Goal: Task Accomplishment & Management: Complete application form

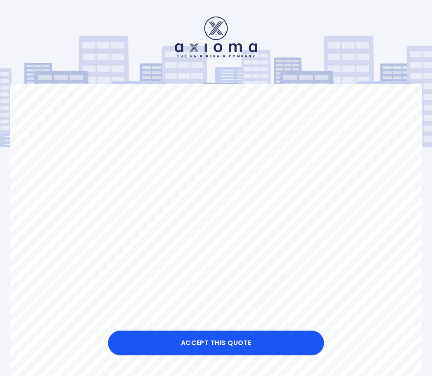
click at [241, 345] on button "Accept this Quote" at bounding box center [216, 343] width 216 height 25
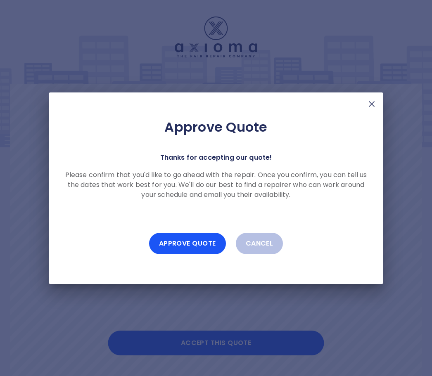
click at [372, 107] on img at bounding box center [372, 104] width 10 height 10
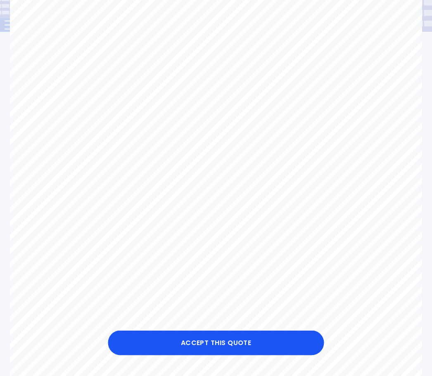
scroll to position [121, 0]
click at [233, 356] on button "Accept this Quote" at bounding box center [216, 343] width 216 height 25
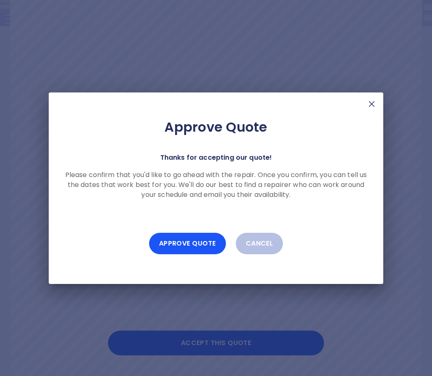
click at [198, 255] on button "Approve Quote" at bounding box center [187, 243] width 77 height 21
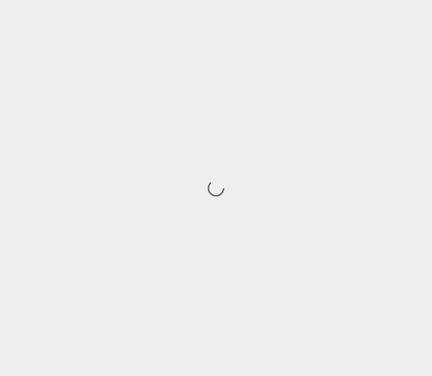
scroll to position [27, 0]
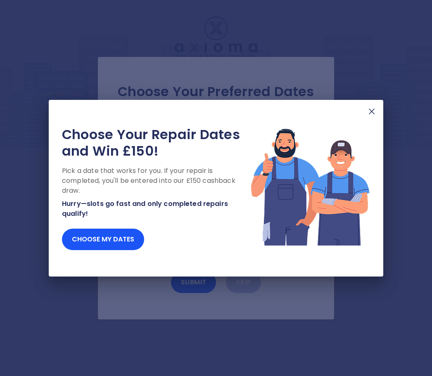
click at [80, 238] on button "Choose my dates" at bounding box center [103, 239] width 82 height 21
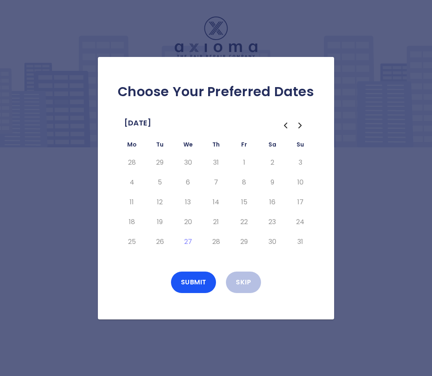
click at [302, 121] on icon "Go to the Next Month" at bounding box center [300, 126] width 10 height 10
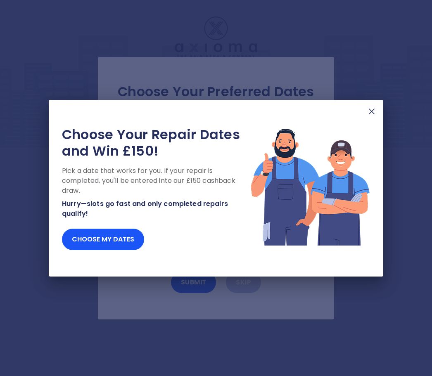
click at [124, 243] on button "Choose my dates" at bounding box center [103, 239] width 82 height 21
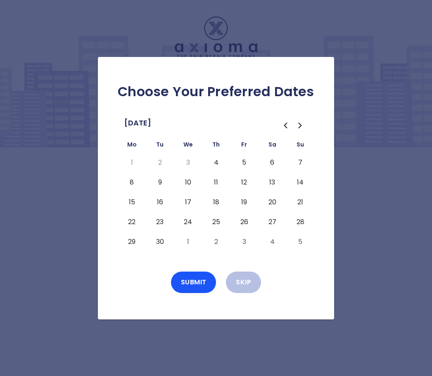
click at [220, 156] on button "4" at bounding box center [216, 162] width 15 height 13
click at [205, 272] on button "Submit" at bounding box center [193, 282] width 45 height 21
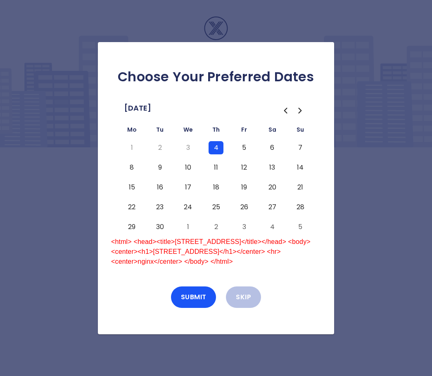
click at [195, 287] on button "Submit" at bounding box center [193, 297] width 45 height 21
